Goal: Transaction & Acquisition: Book appointment/travel/reservation

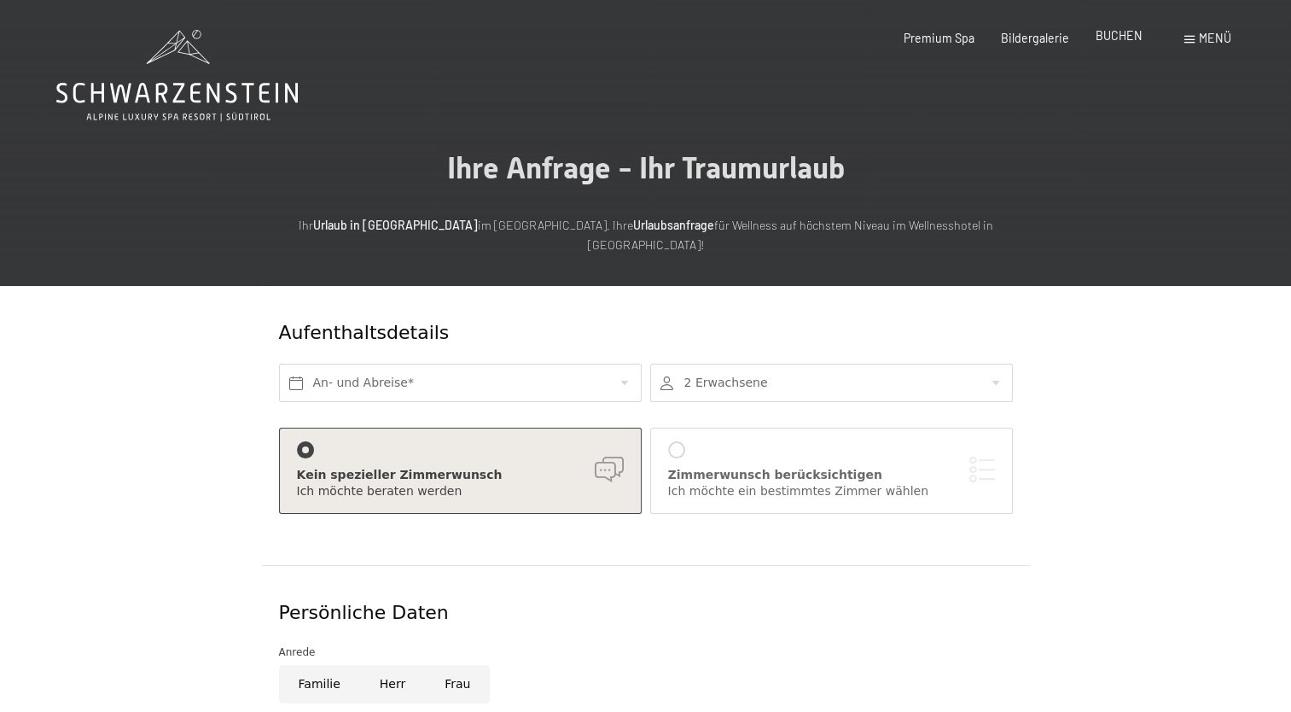
click at [1118, 34] on span "BUCHEN" at bounding box center [1119, 35] width 47 height 15
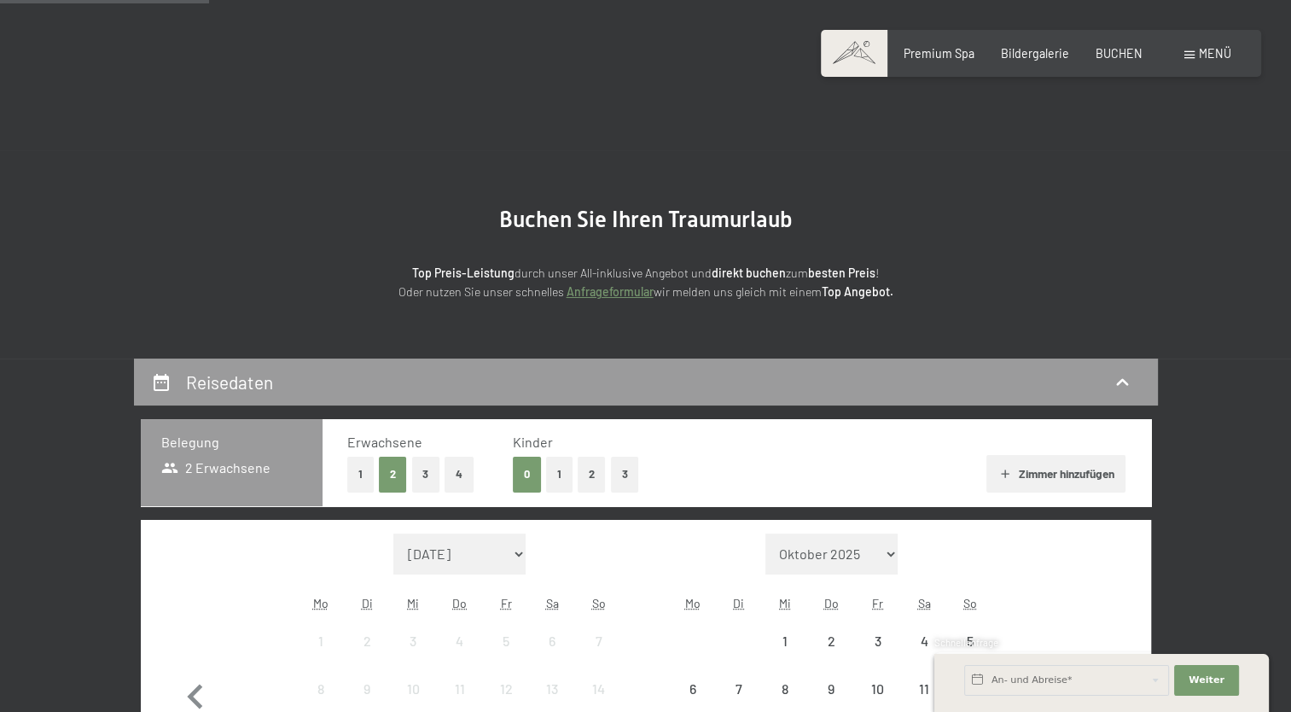
scroll to position [256, 0]
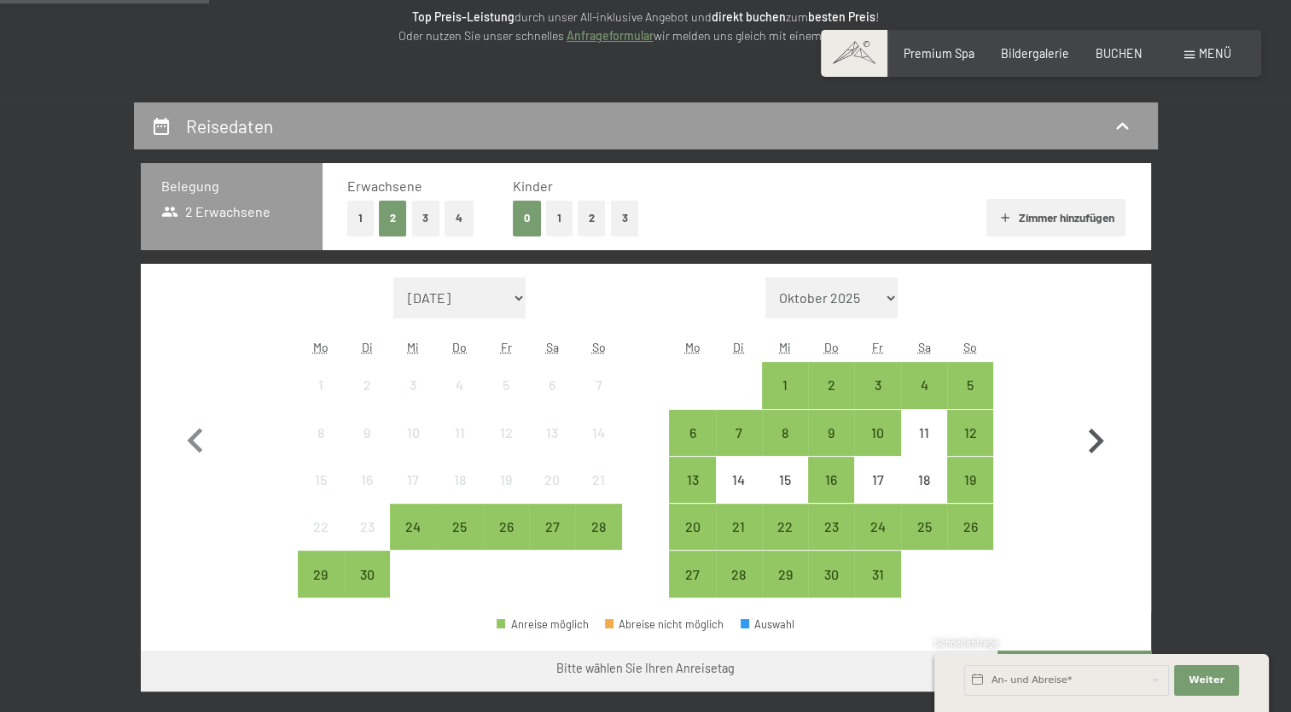
click at [1095, 433] on icon "button" at bounding box center [1096, 440] width 15 height 25
select select "2025-10-01"
select select "2025-11-01"
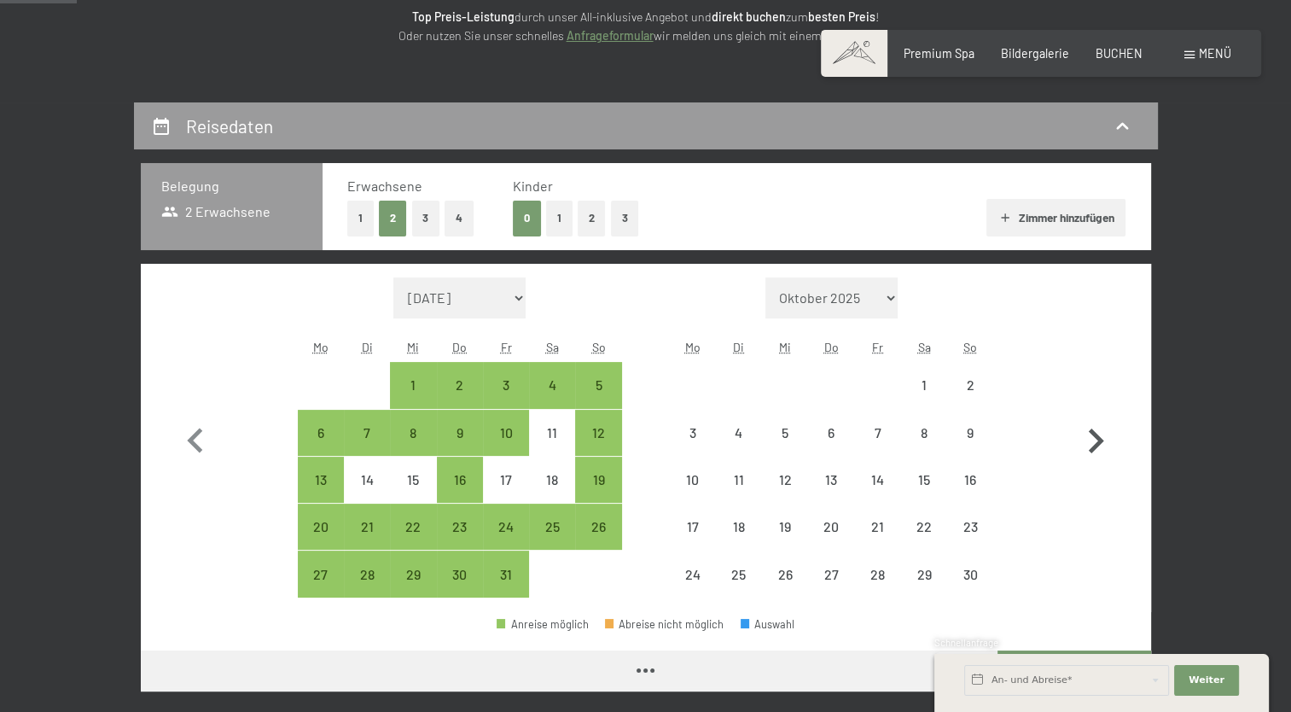
scroll to position [341, 0]
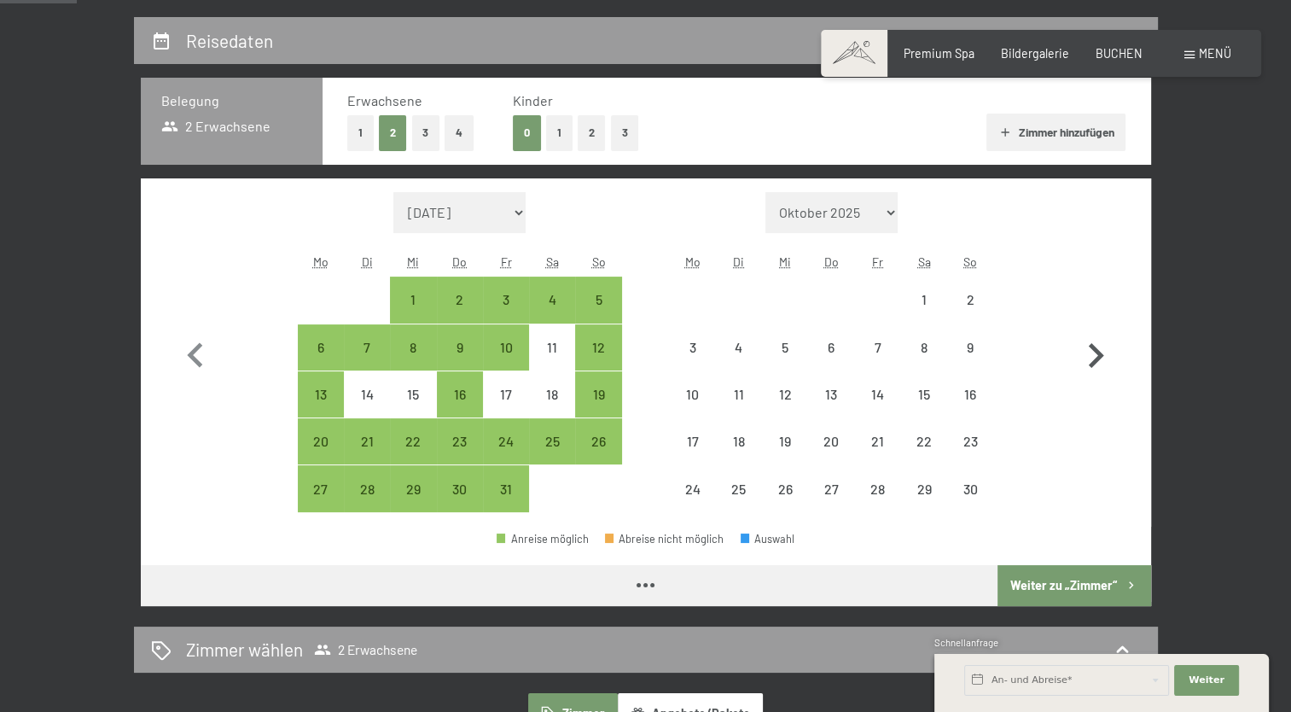
select select "2025-10-01"
select select "2025-11-01"
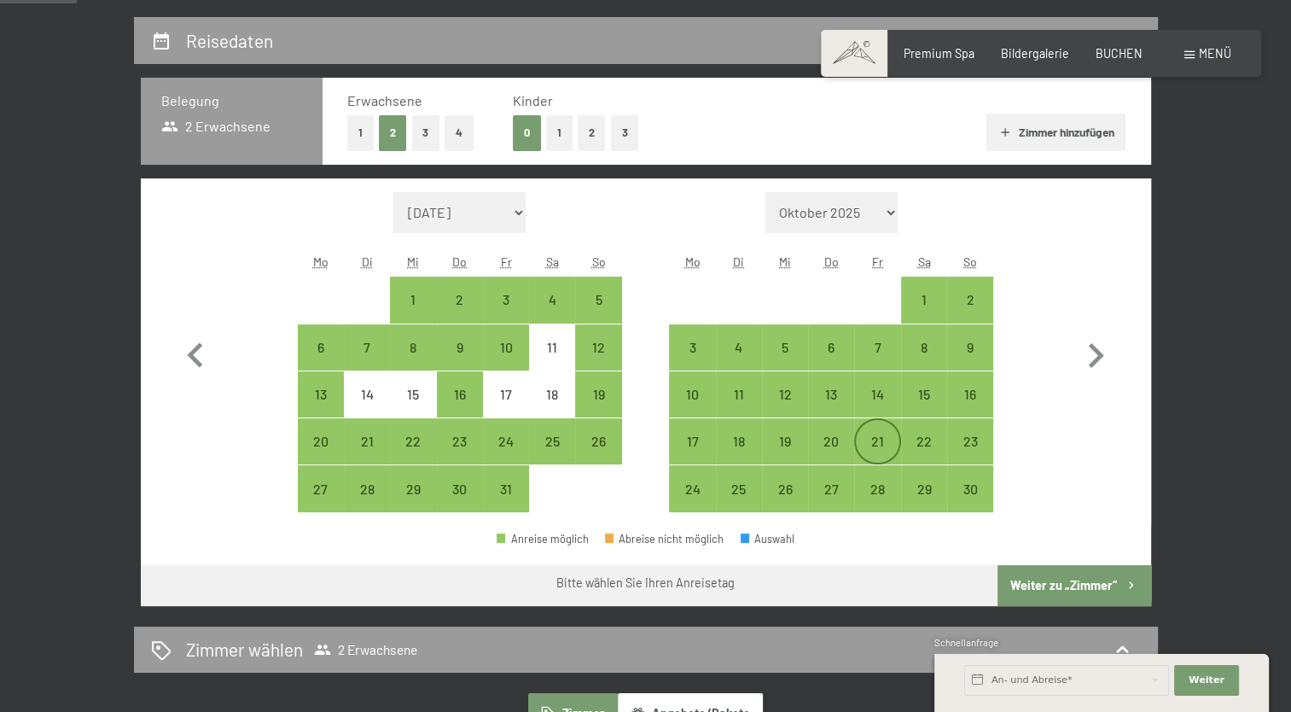
click at [891, 446] on div "21" at bounding box center [877, 455] width 43 height 43
select select "2025-10-01"
select select "2025-11-01"
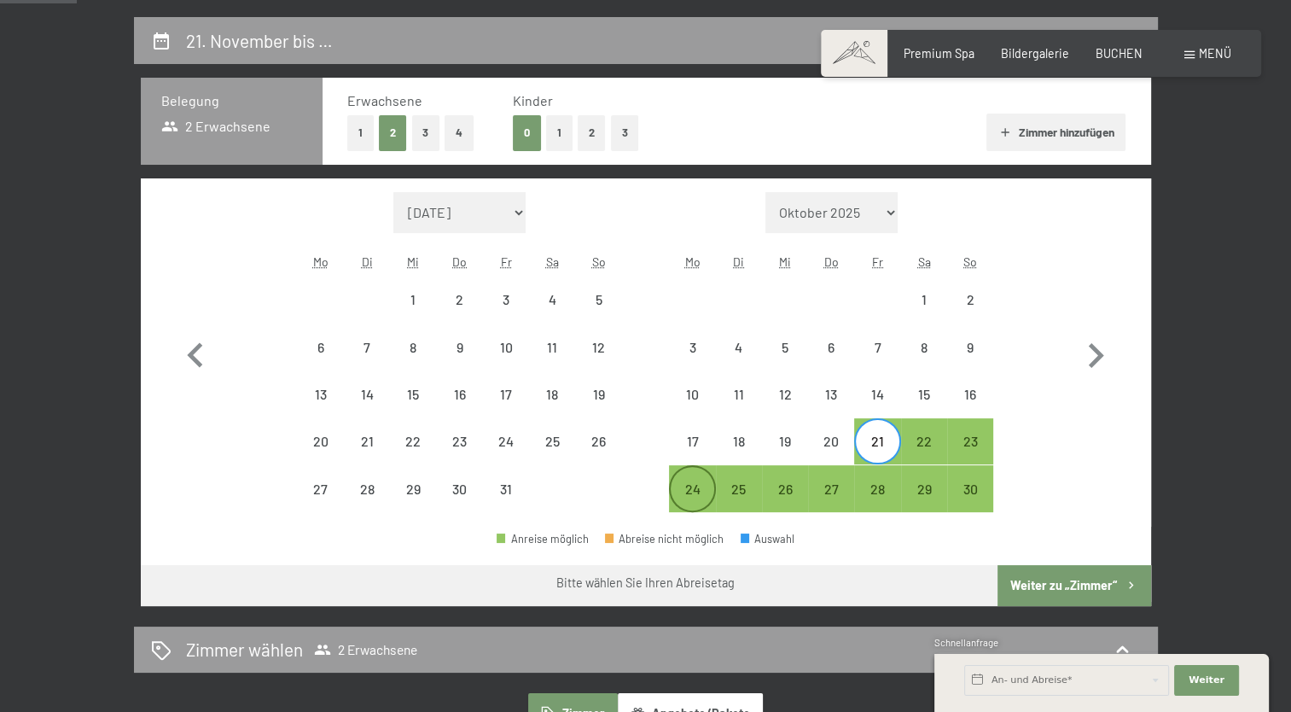
click at [688, 491] on div "24" at bounding box center [692, 503] width 43 height 43
select select "2025-10-01"
select select "2025-11-01"
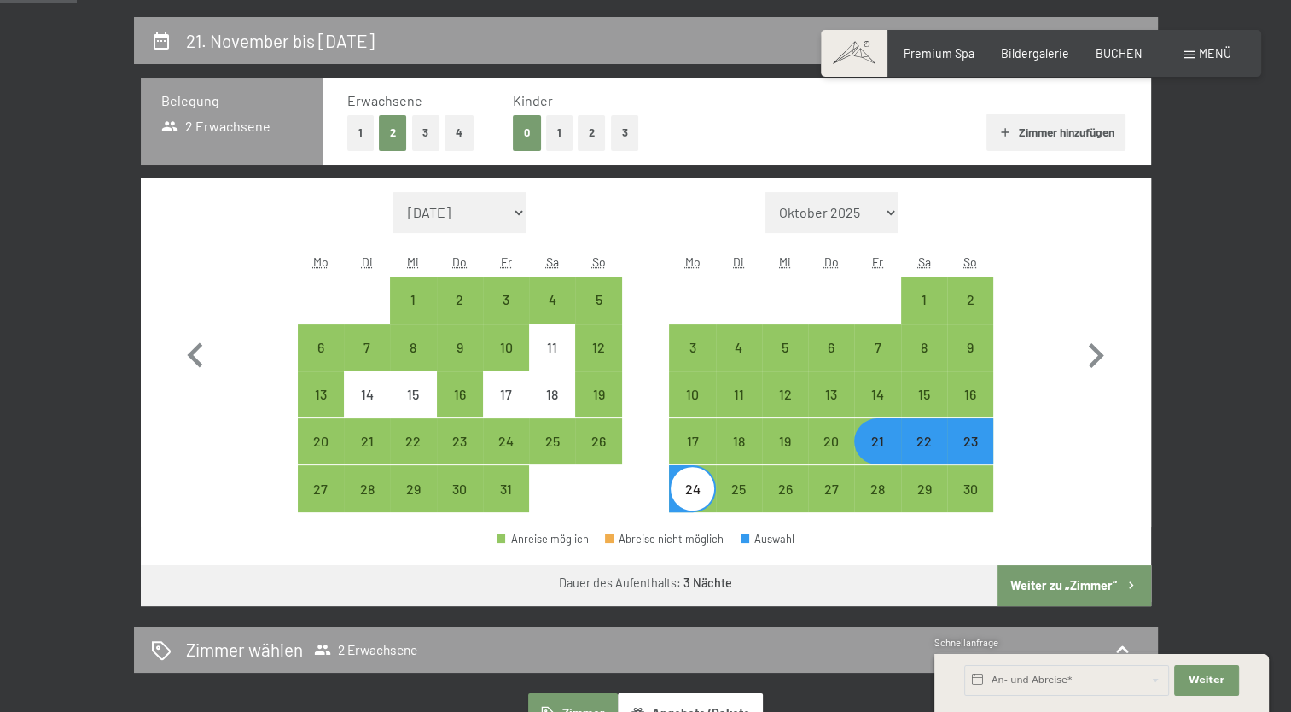
scroll to position [427, 0]
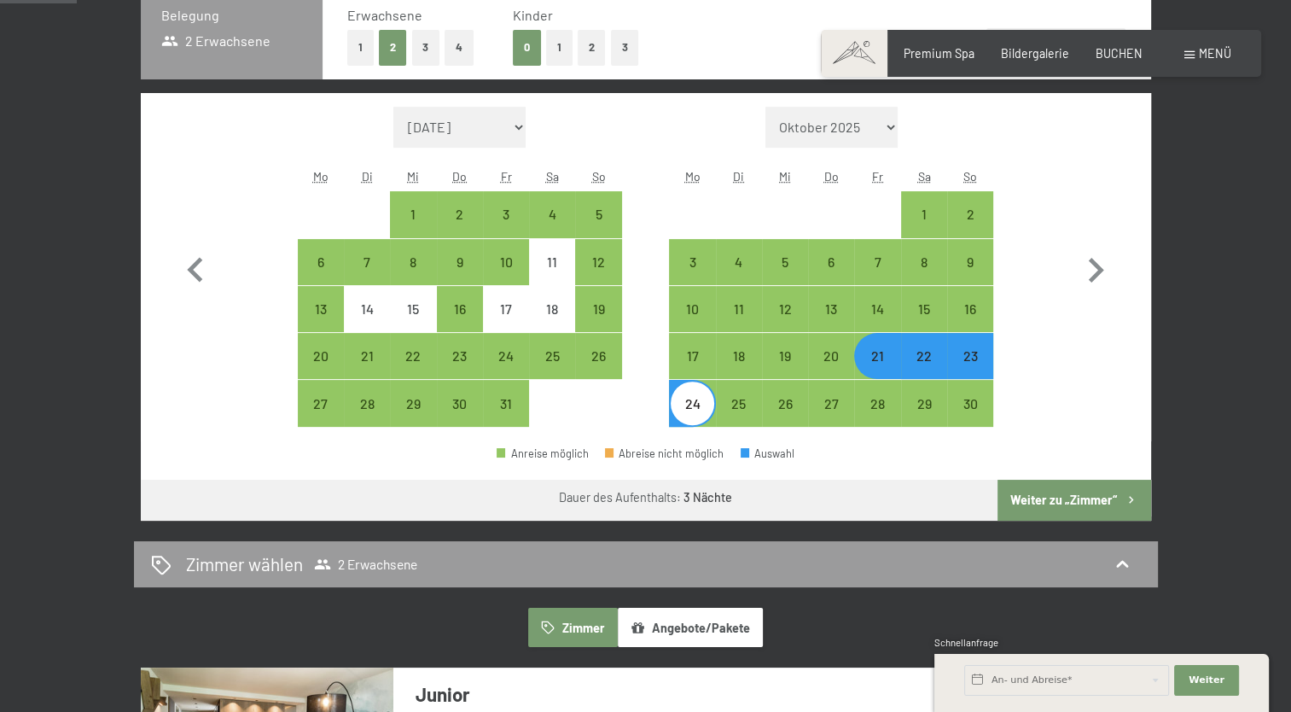
click at [1060, 492] on button "Weiter zu „Zimmer“" at bounding box center [1074, 500] width 153 height 41
select select "2025-10-01"
select select "2025-11-01"
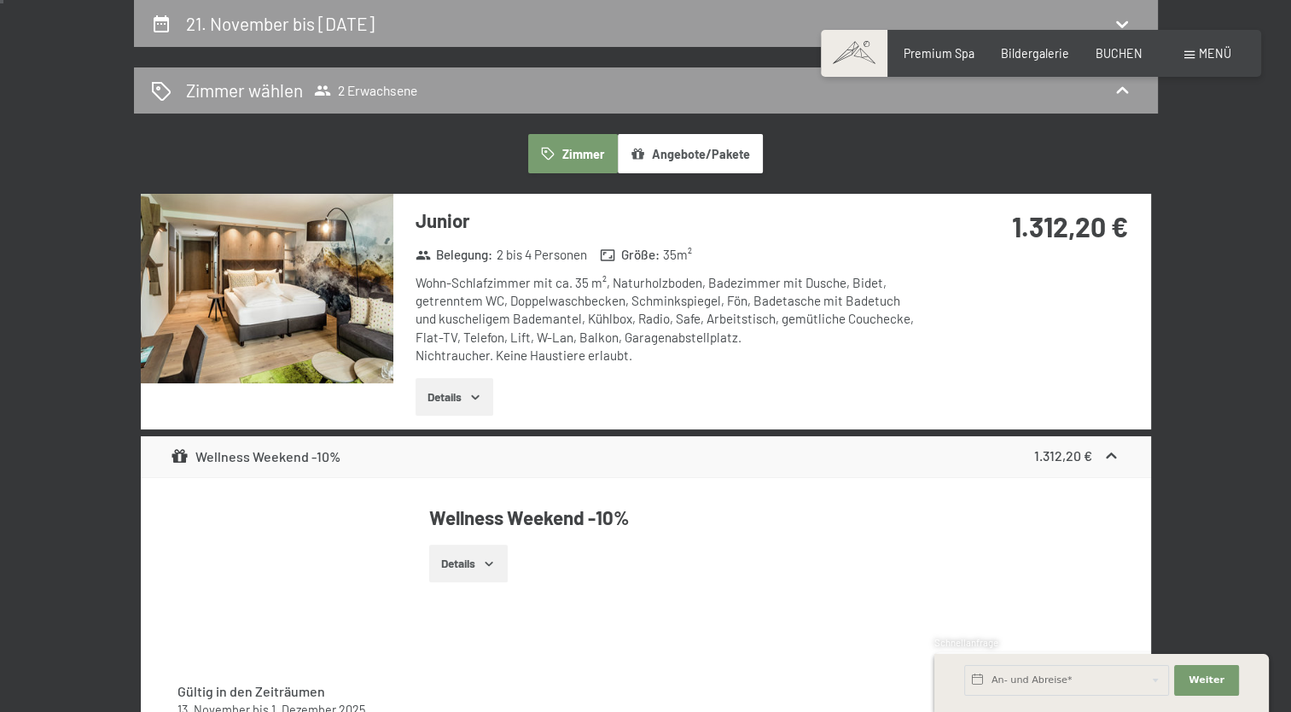
scroll to position [17, 0]
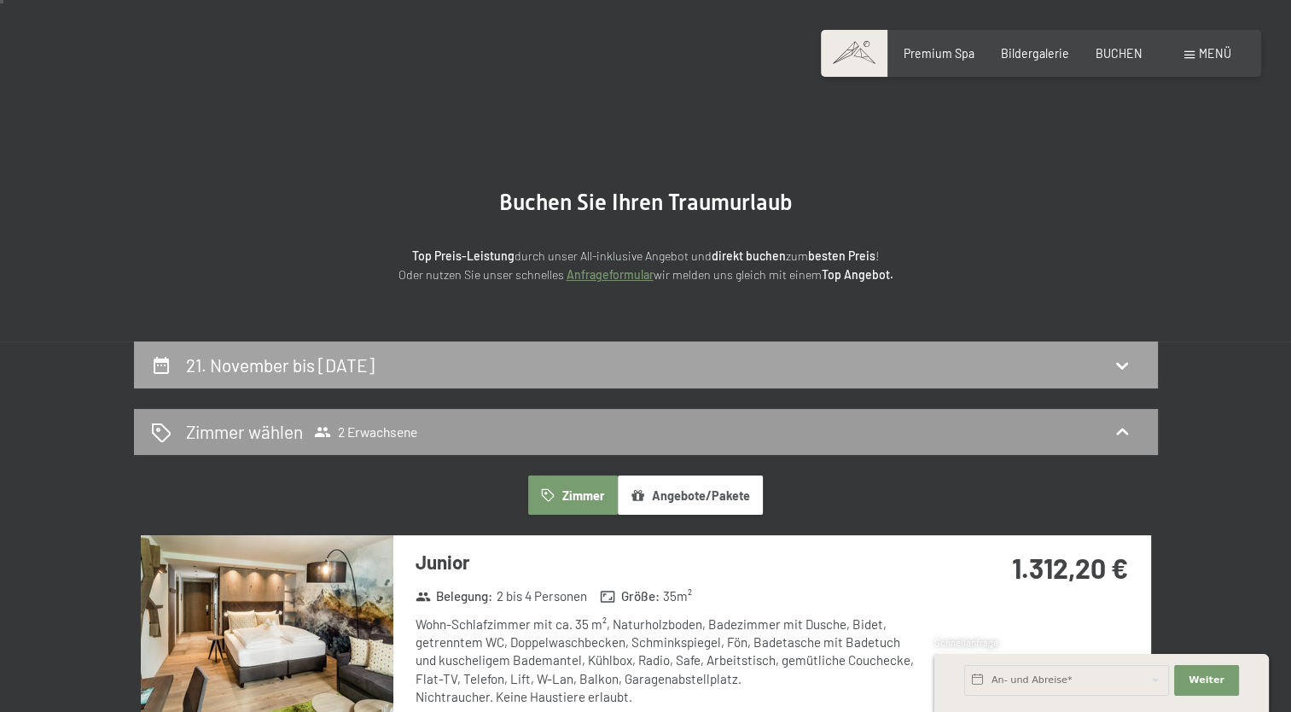
click at [818, 374] on div "21. November bis 24. November 2025" at bounding box center [646, 364] width 990 height 25
select select "2025-10-01"
select select "2025-11-01"
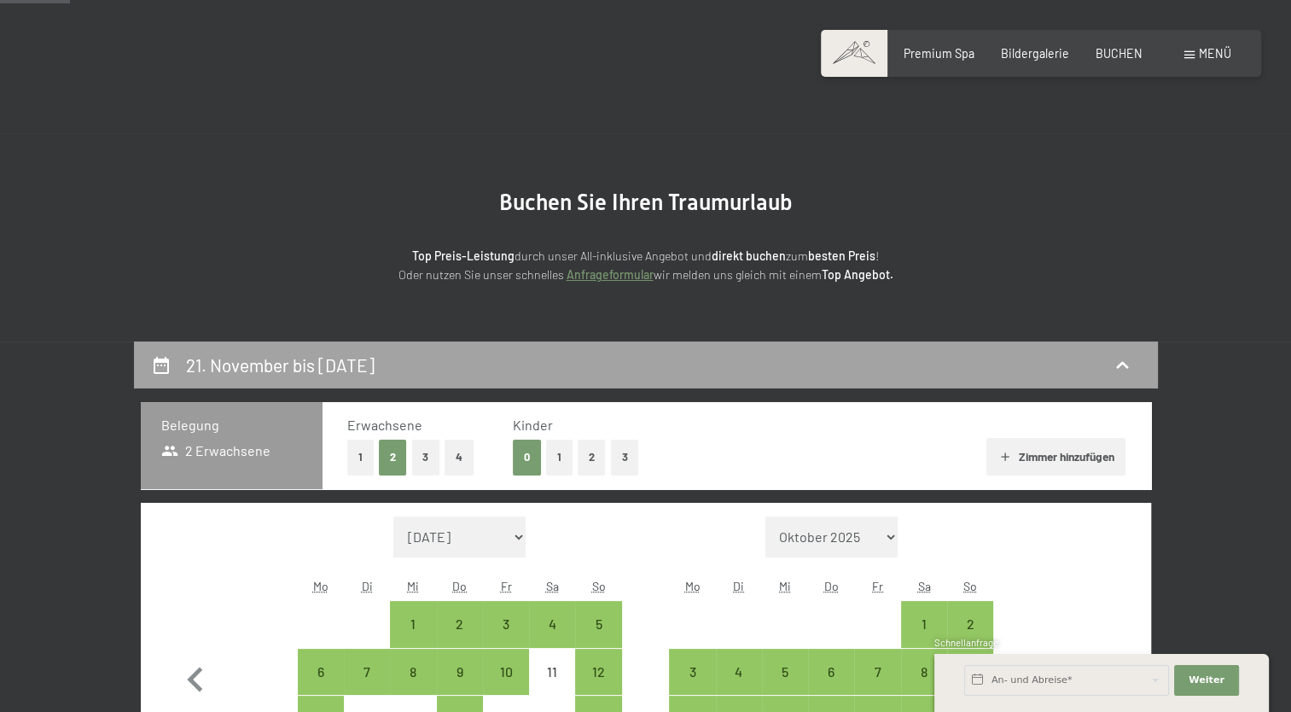
scroll to position [358, 0]
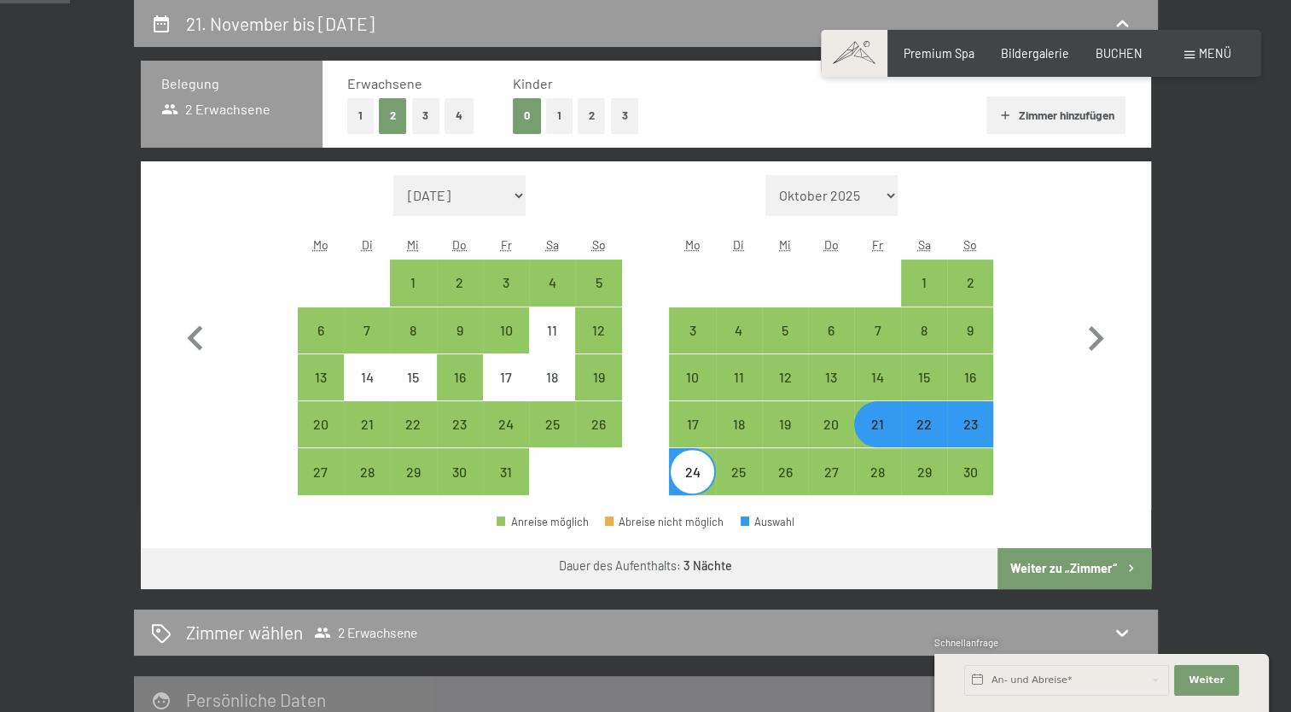
click at [875, 432] on div "21" at bounding box center [877, 438] width 43 height 43
select select "2025-10-01"
select select "2025-11-01"
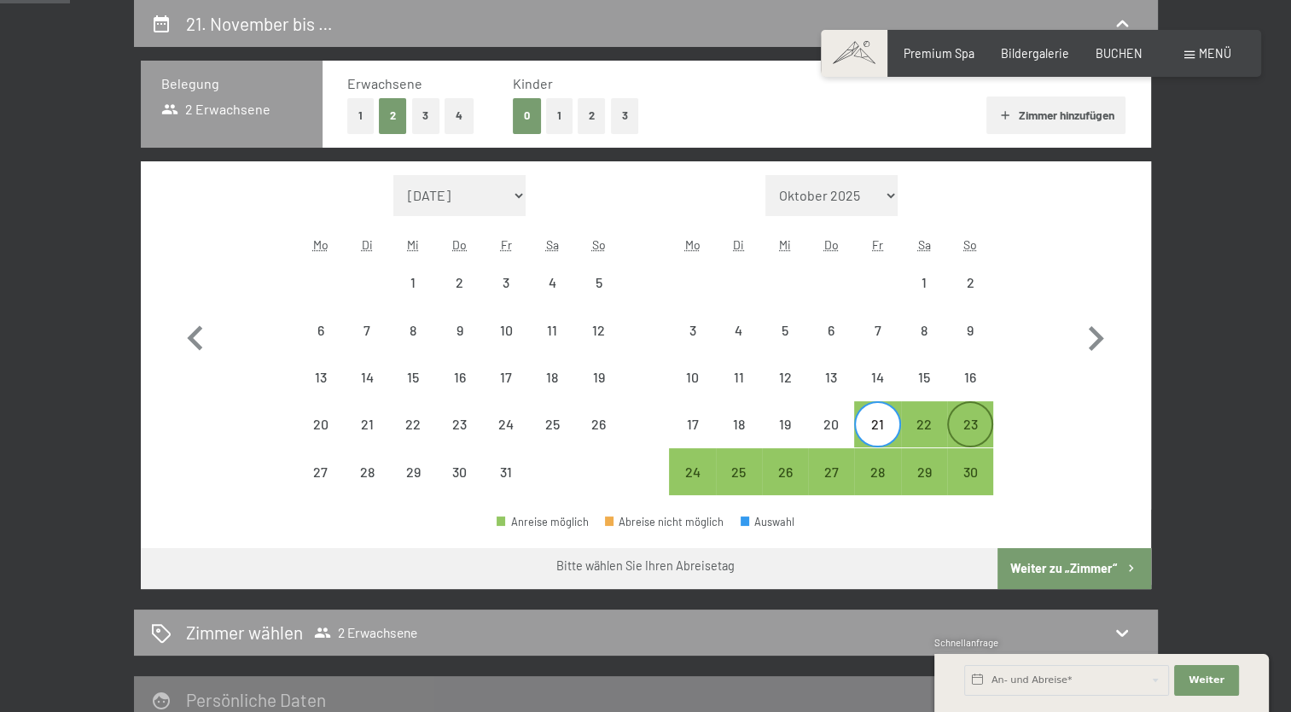
click at [960, 430] on div "23" at bounding box center [970, 438] width 43 height 43
select select "2025-10-01"
select select "2025-11-01"
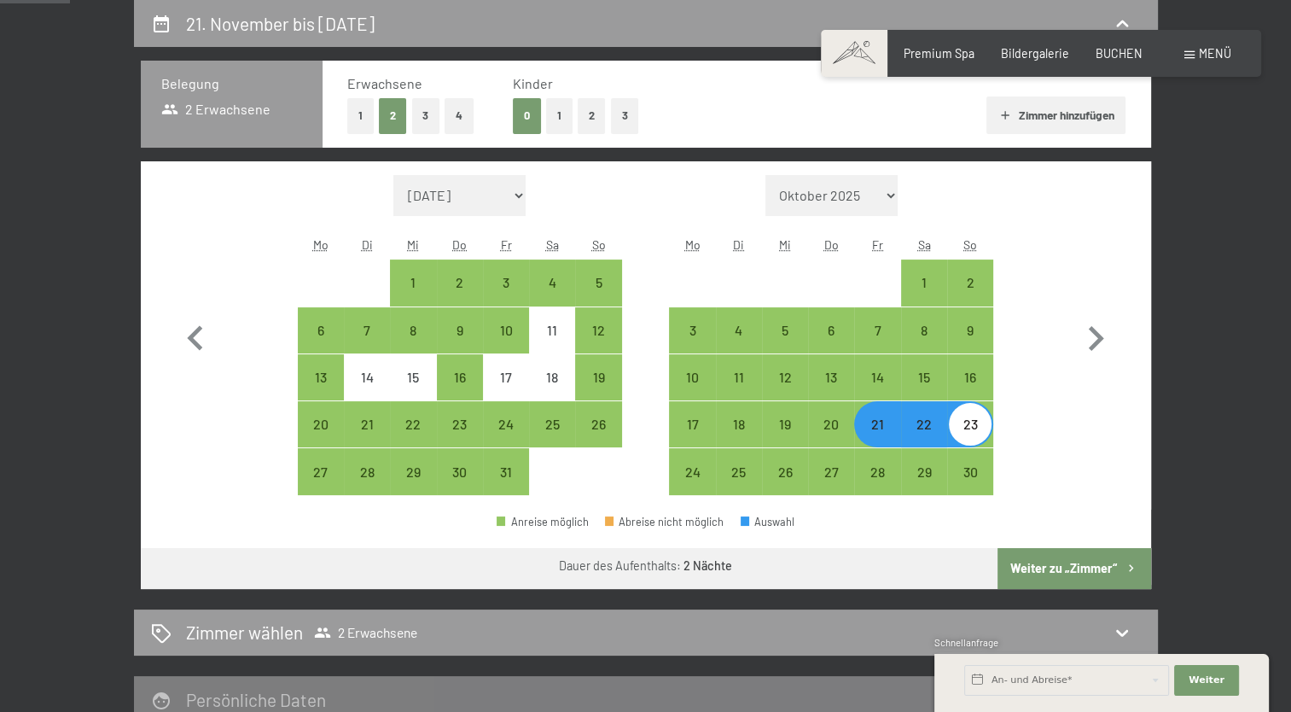
click at [1053, 556] on button "Weiter zu „Zimmer“" at bounding box center [1074, 568] width 153 height 41
select select "2025-10-01"
select select "2025-11-01"
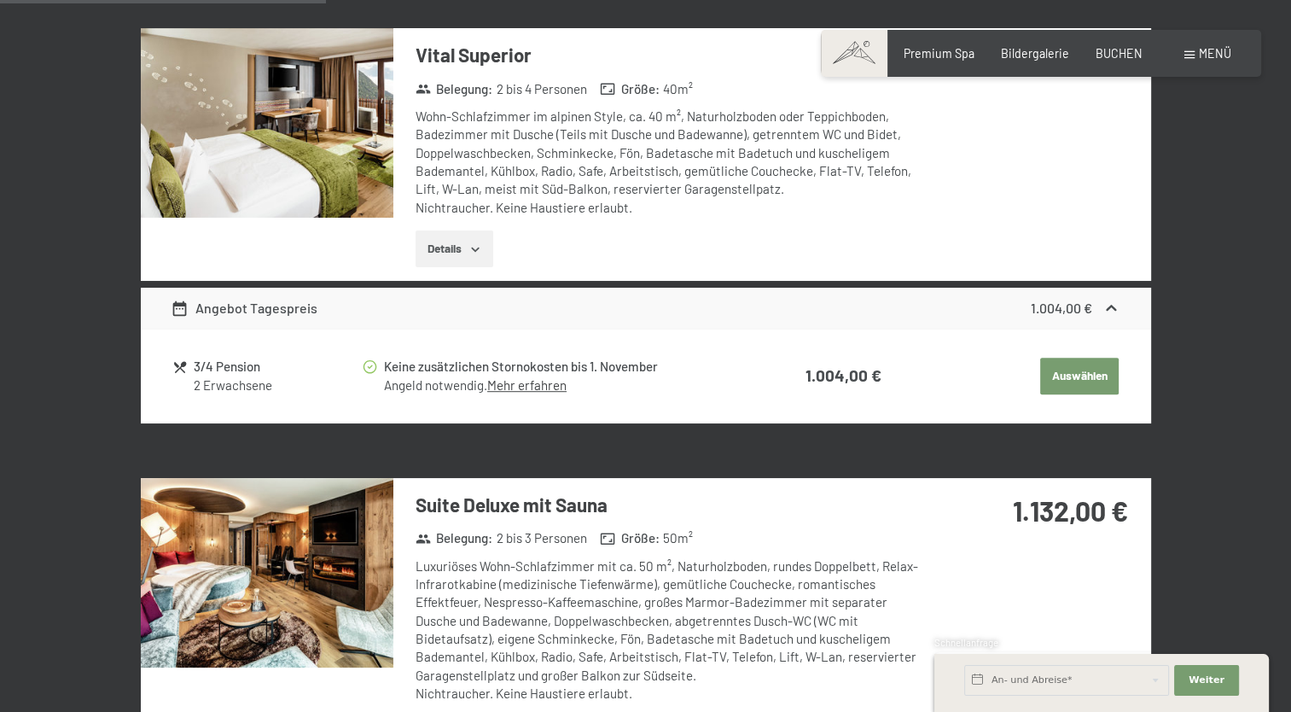
scroll to position [1127, 0]
